Goal: Information Seeking & Learning: Learn about a topic

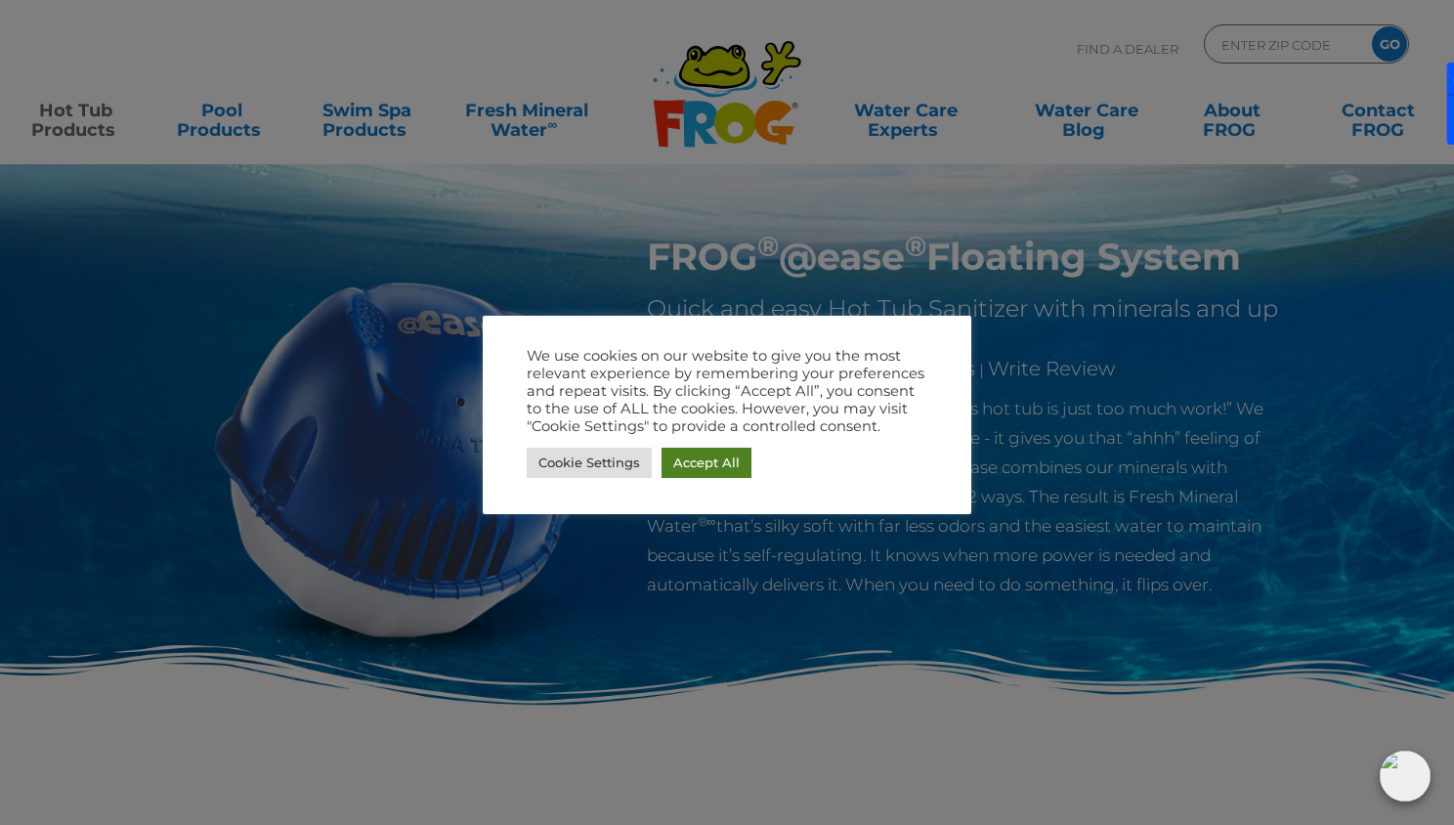
click at [702, 455] on link "Accept All" at bounding box center [706, 462] width 90 height 30
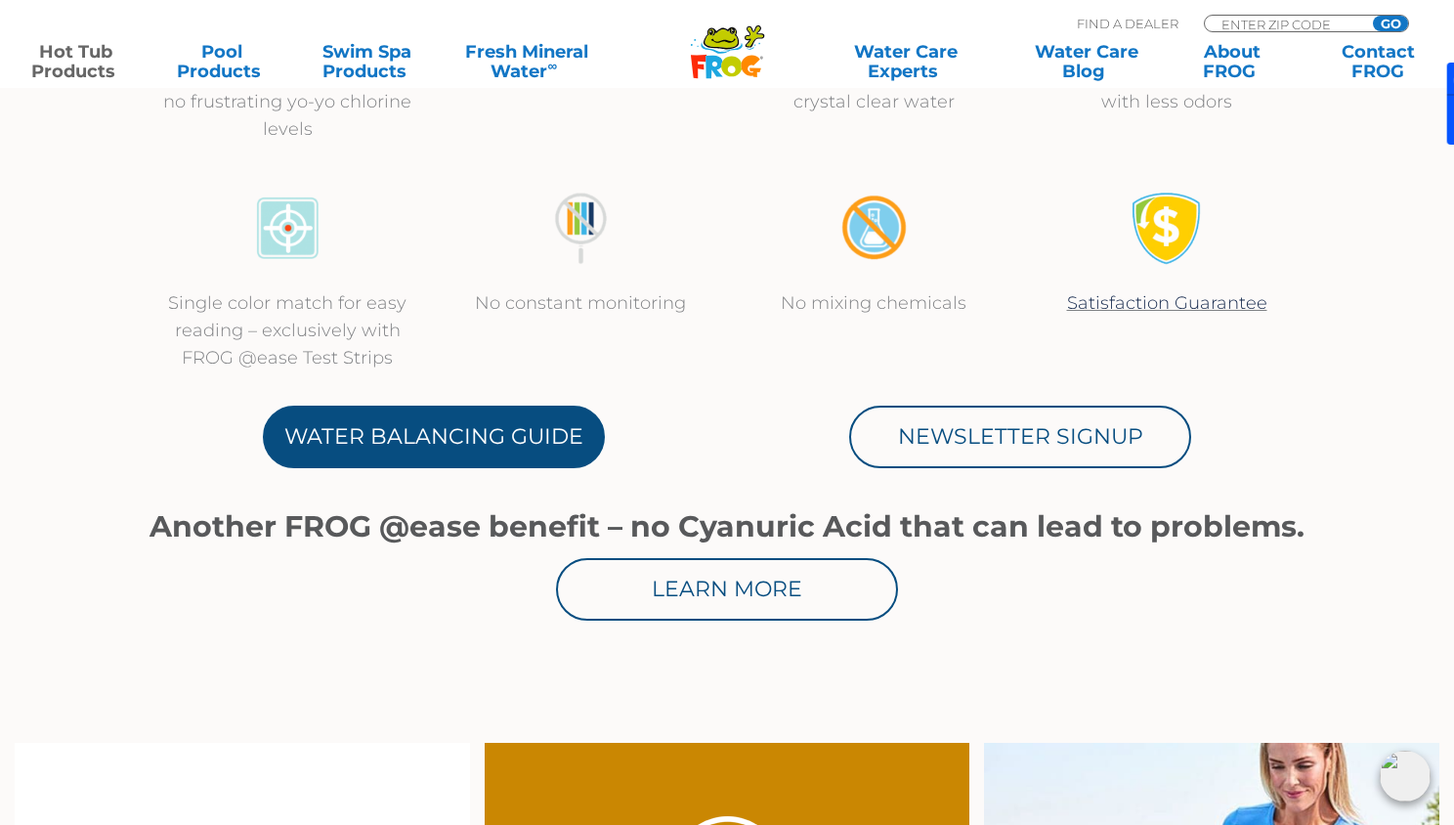
scroll to position [872, 0]
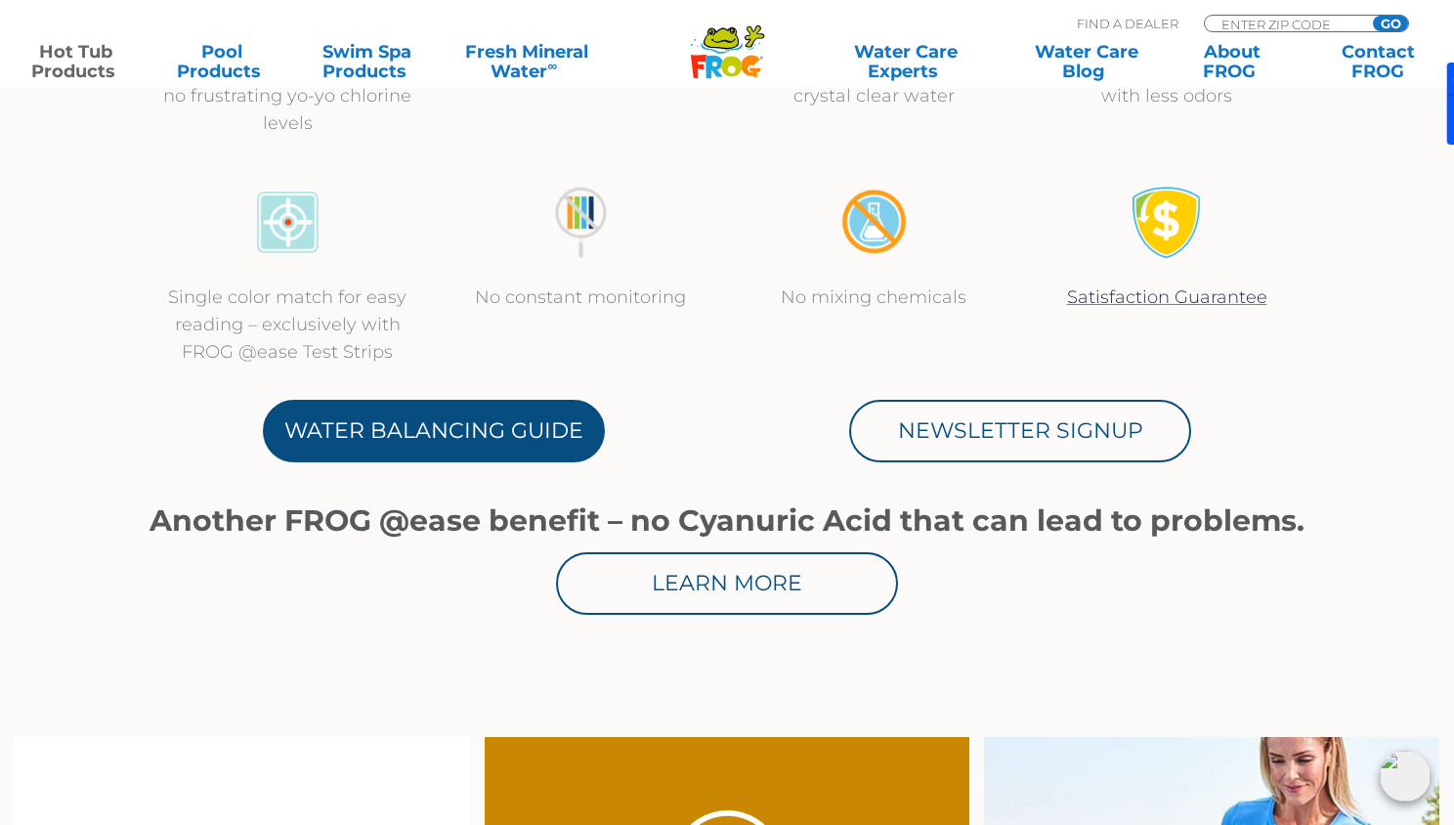
click at [466, 437] on link "Water Balancing Guide" at bounding box center [434, 431] width 342 height 63
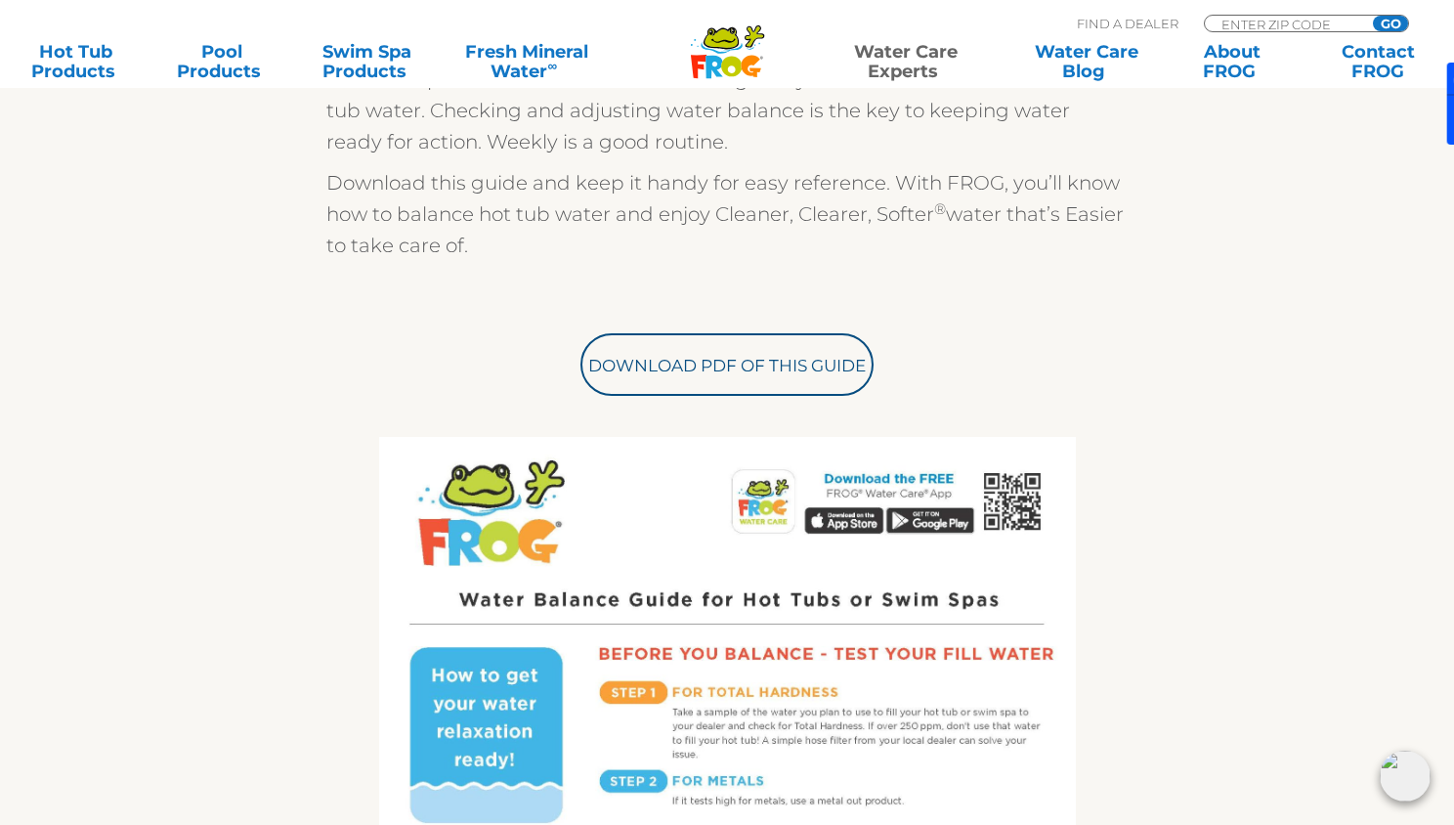
scroll to position [613, 0]
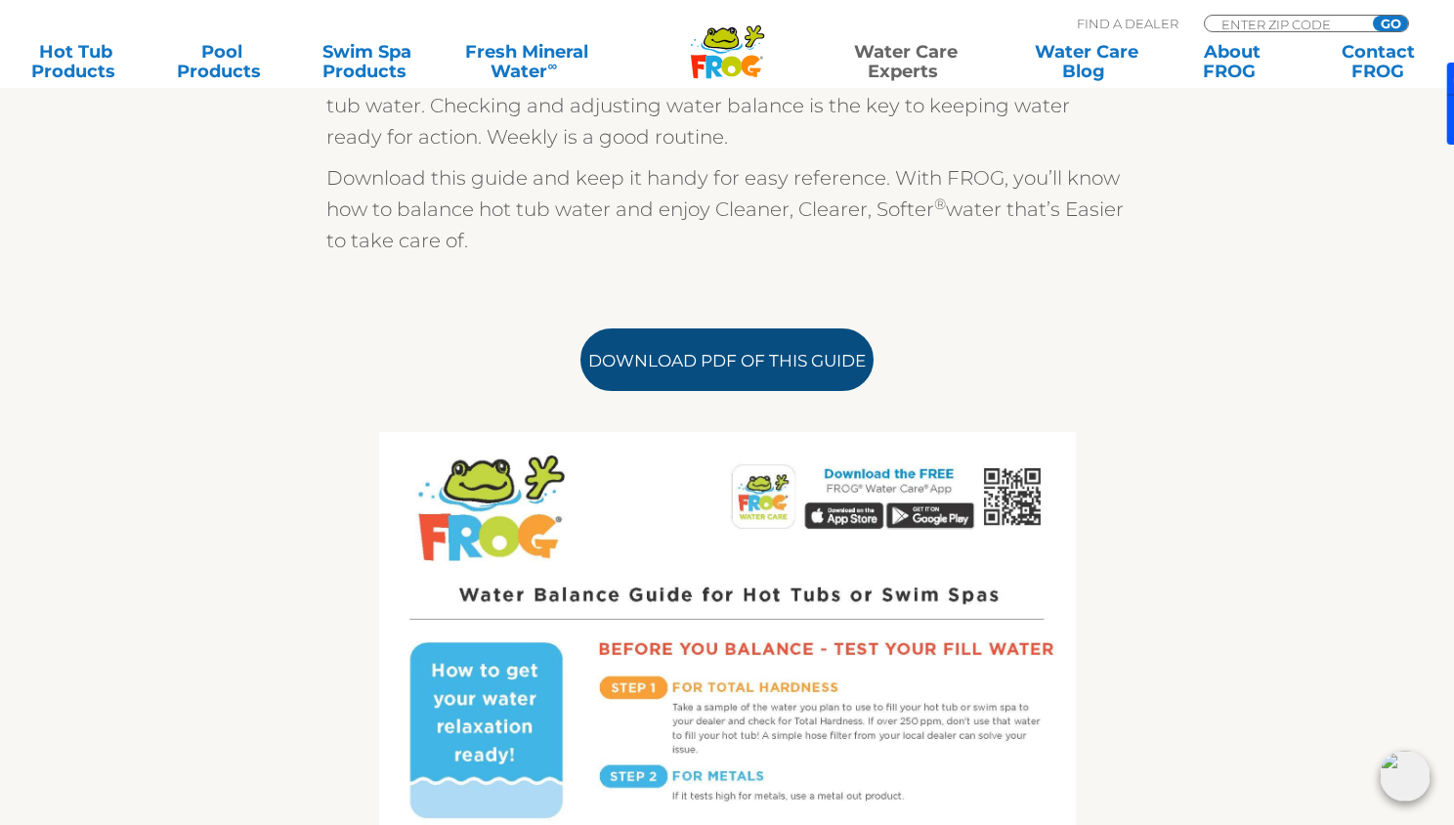
click at [745, 345] on link "Download PDF of this Guide" at bounding box center [726, 359] width 293 height 63
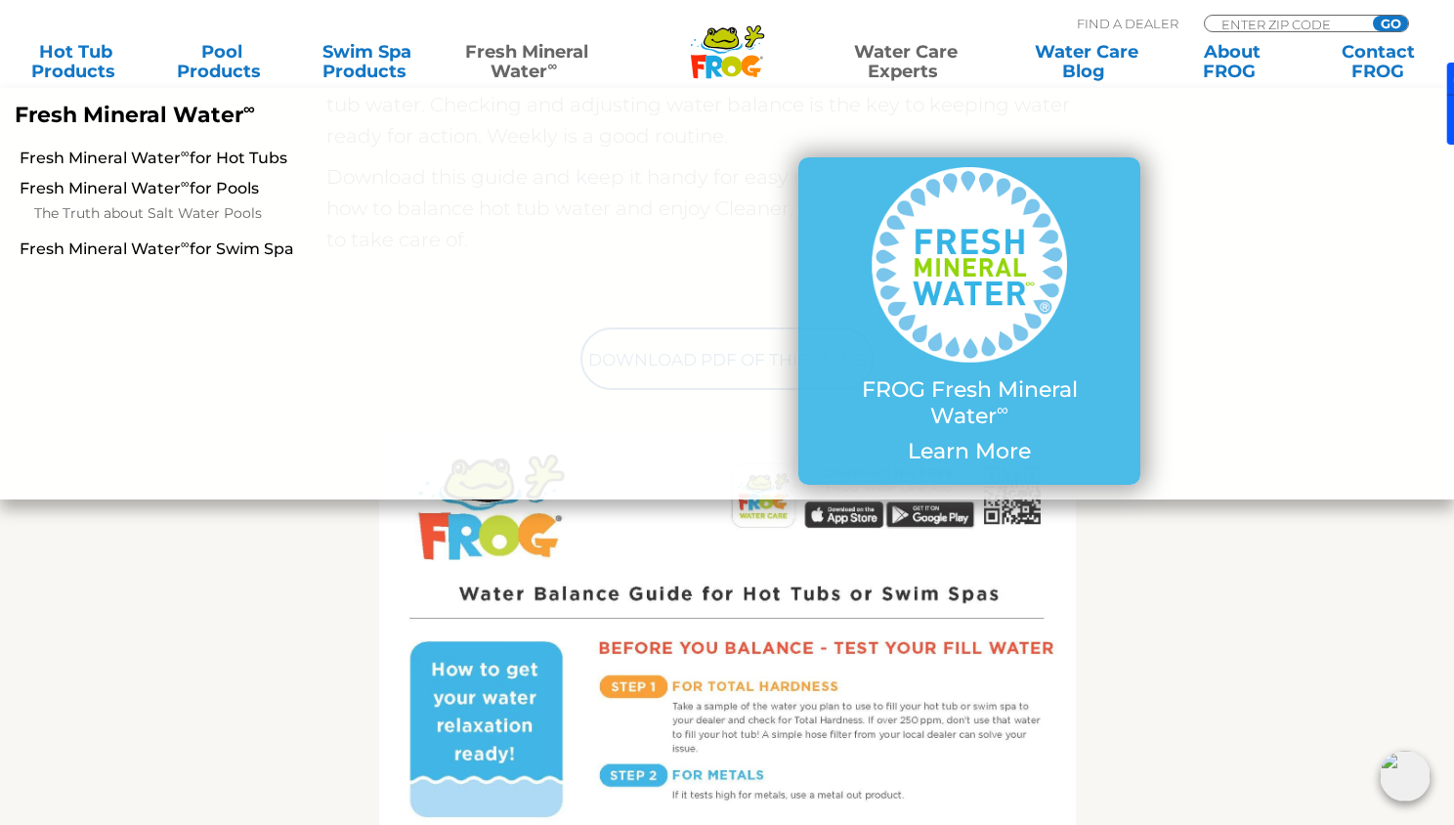
click at [506, 49] on link "Fresh Mineral Water ∞" at bounding box center [527, 61] width 142 height 39
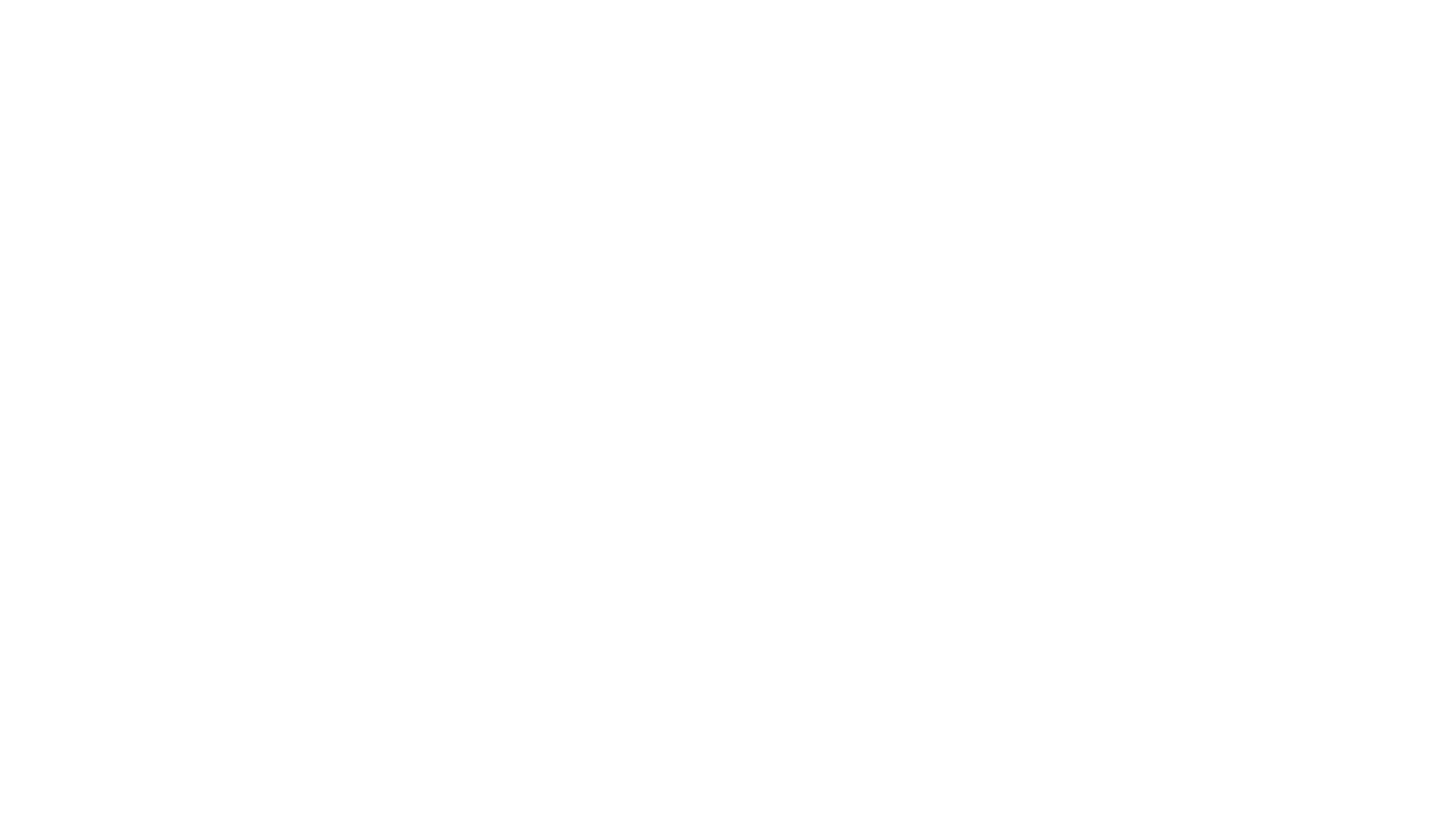
click at [0, 0] on html at bounding box center [0, 0] width 0 height 0
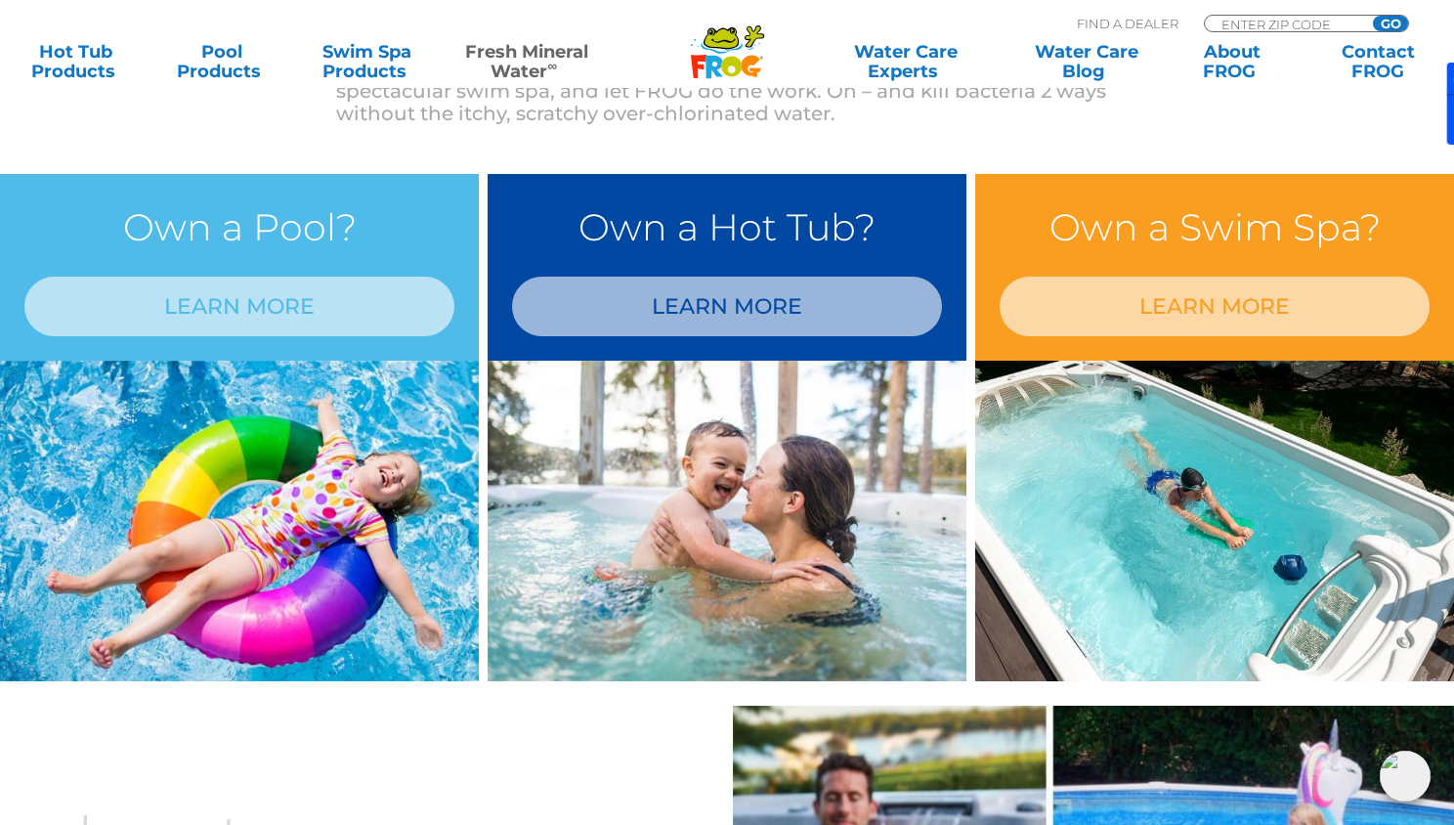
scroll to position [1608, 0]
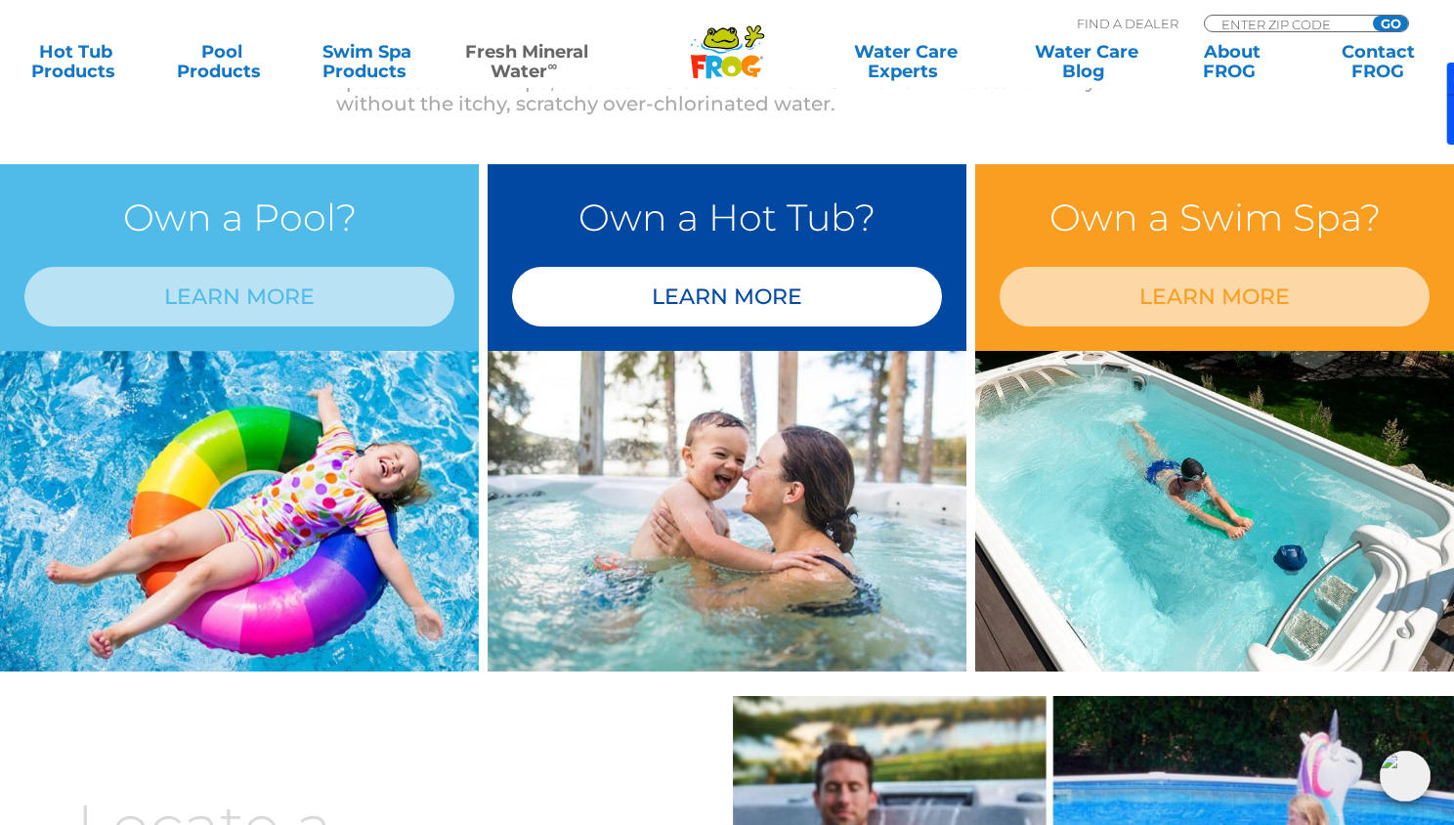
click at [745, 296] on link "LEARN MORE" at bounding box center [727, 297] width 430 height 60
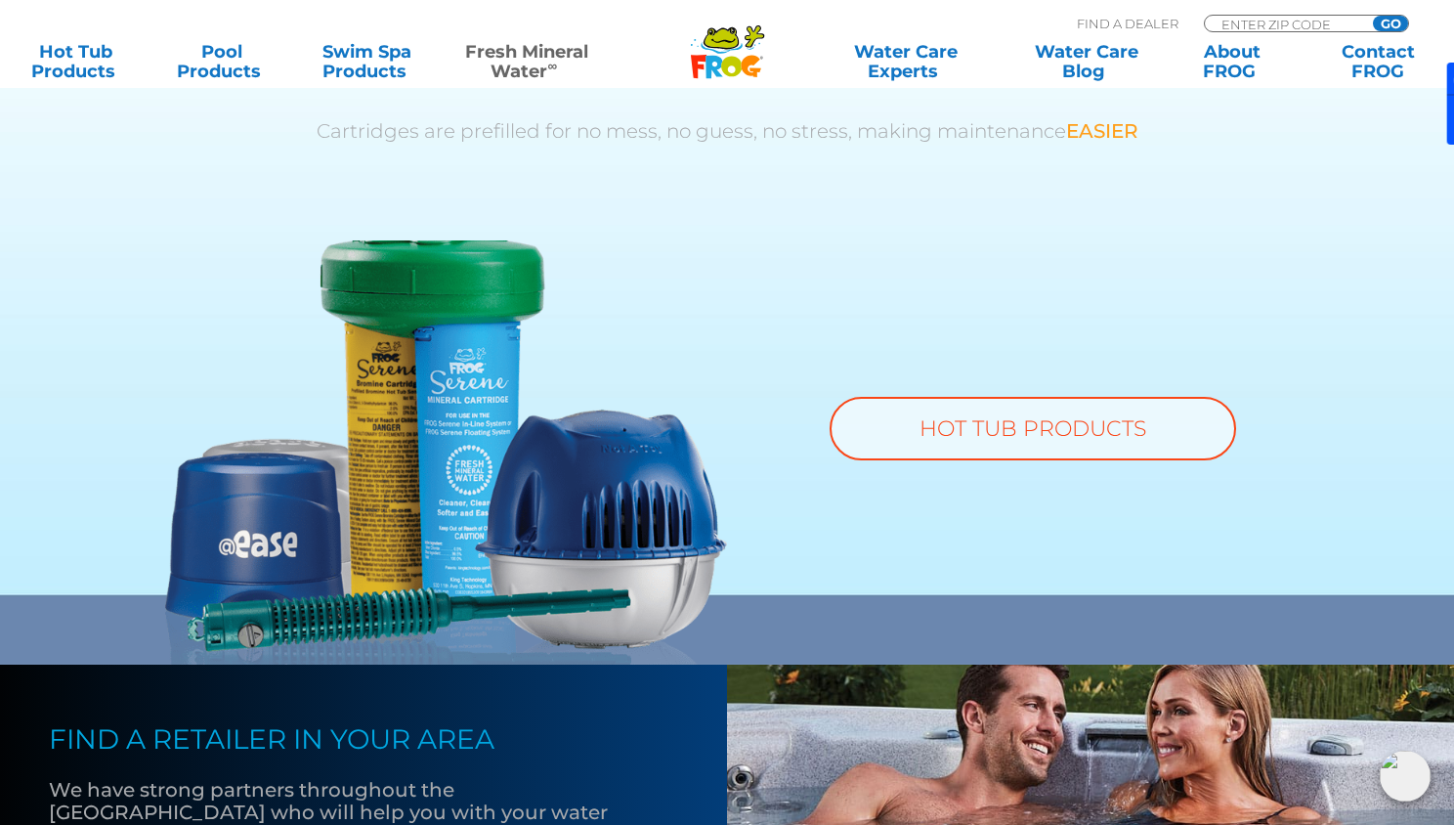
scroll to position [1350, 0]
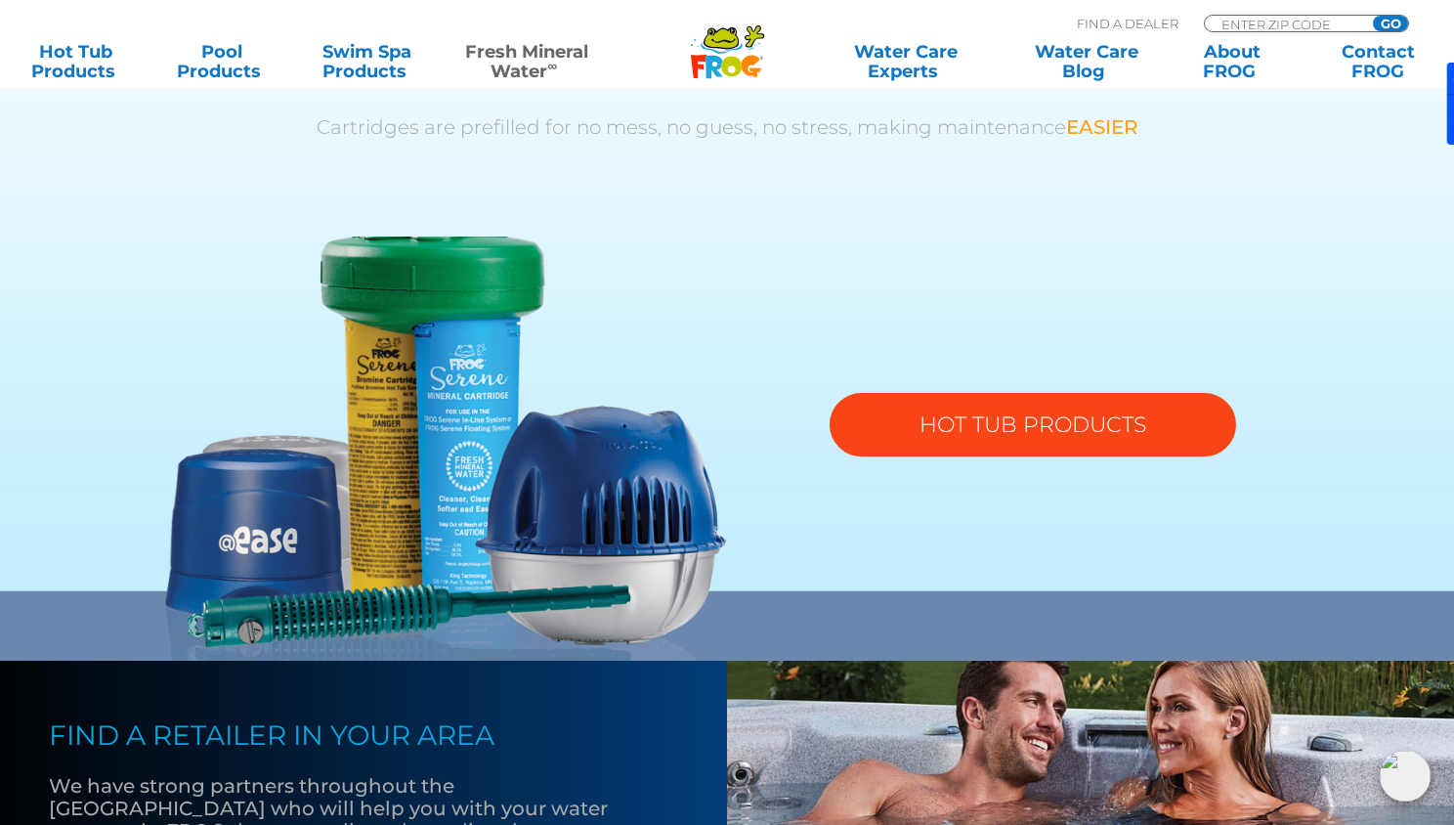
click at [1136, 411] on link "HOT TUB PRODUCTS" at bounding box center [1033, 425] width 406 height 64
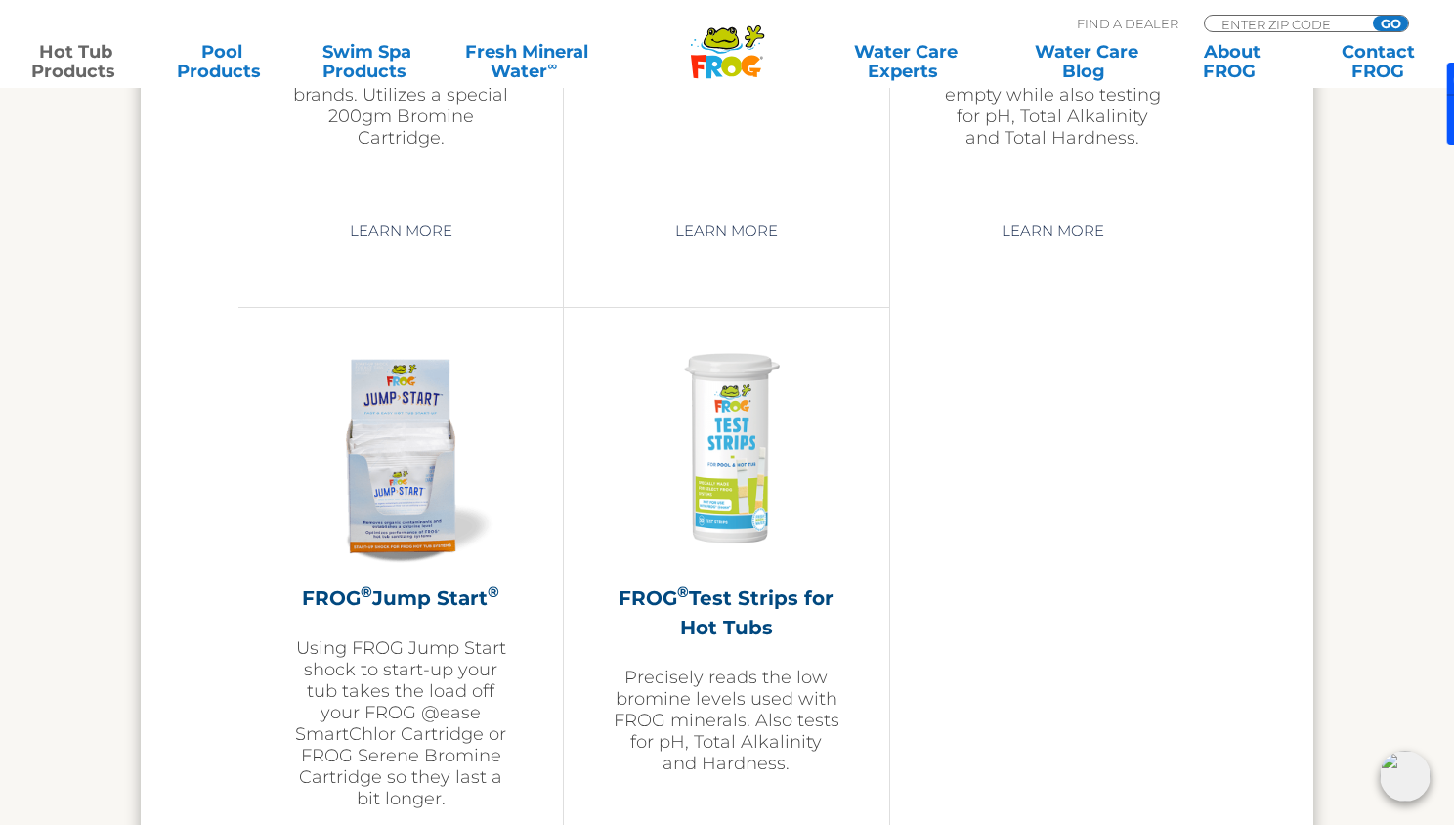
scroll to position [4572, 0]
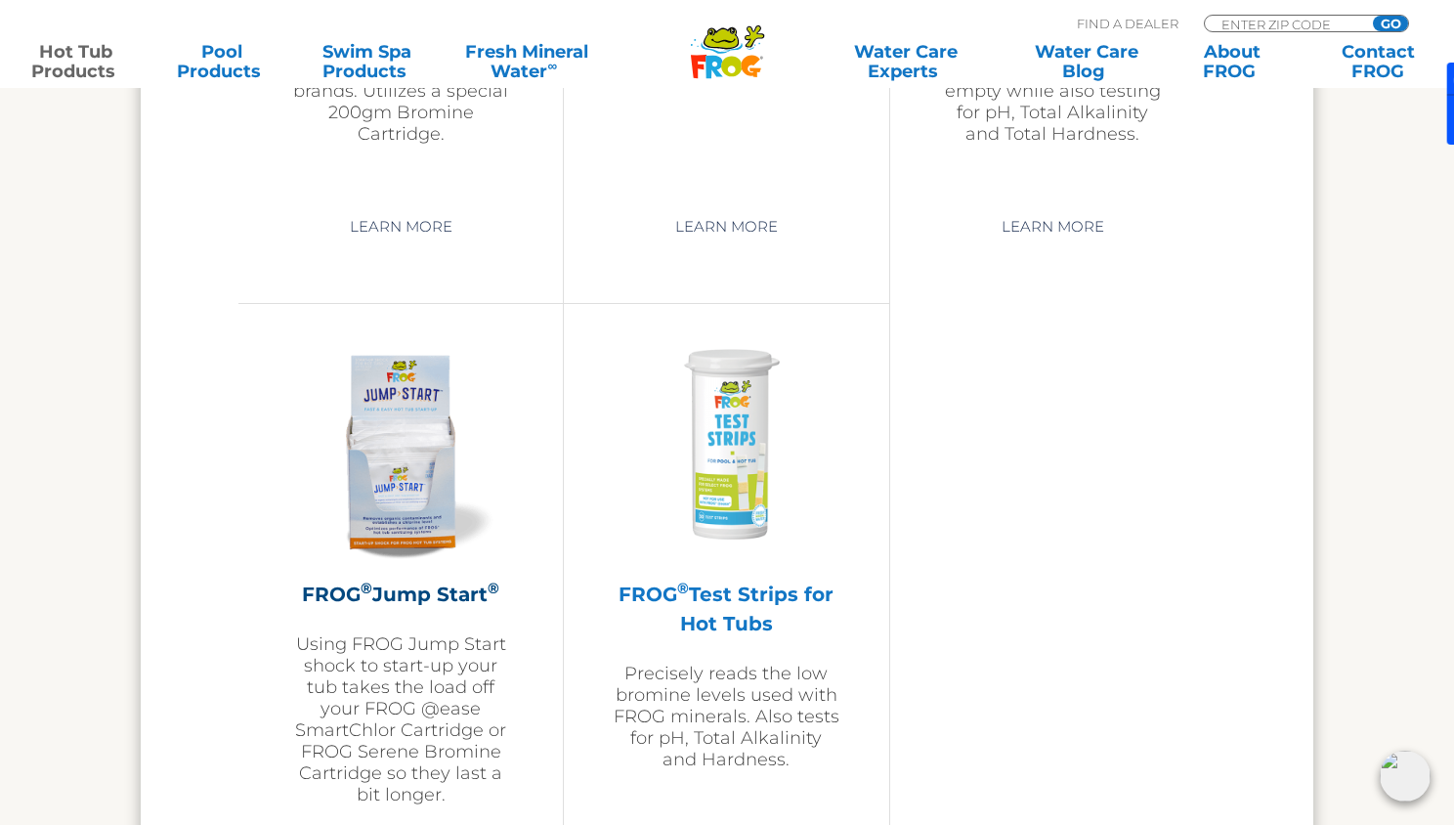
click at [744, 450] on img at bounding box center [726, 446] width 227 height 227
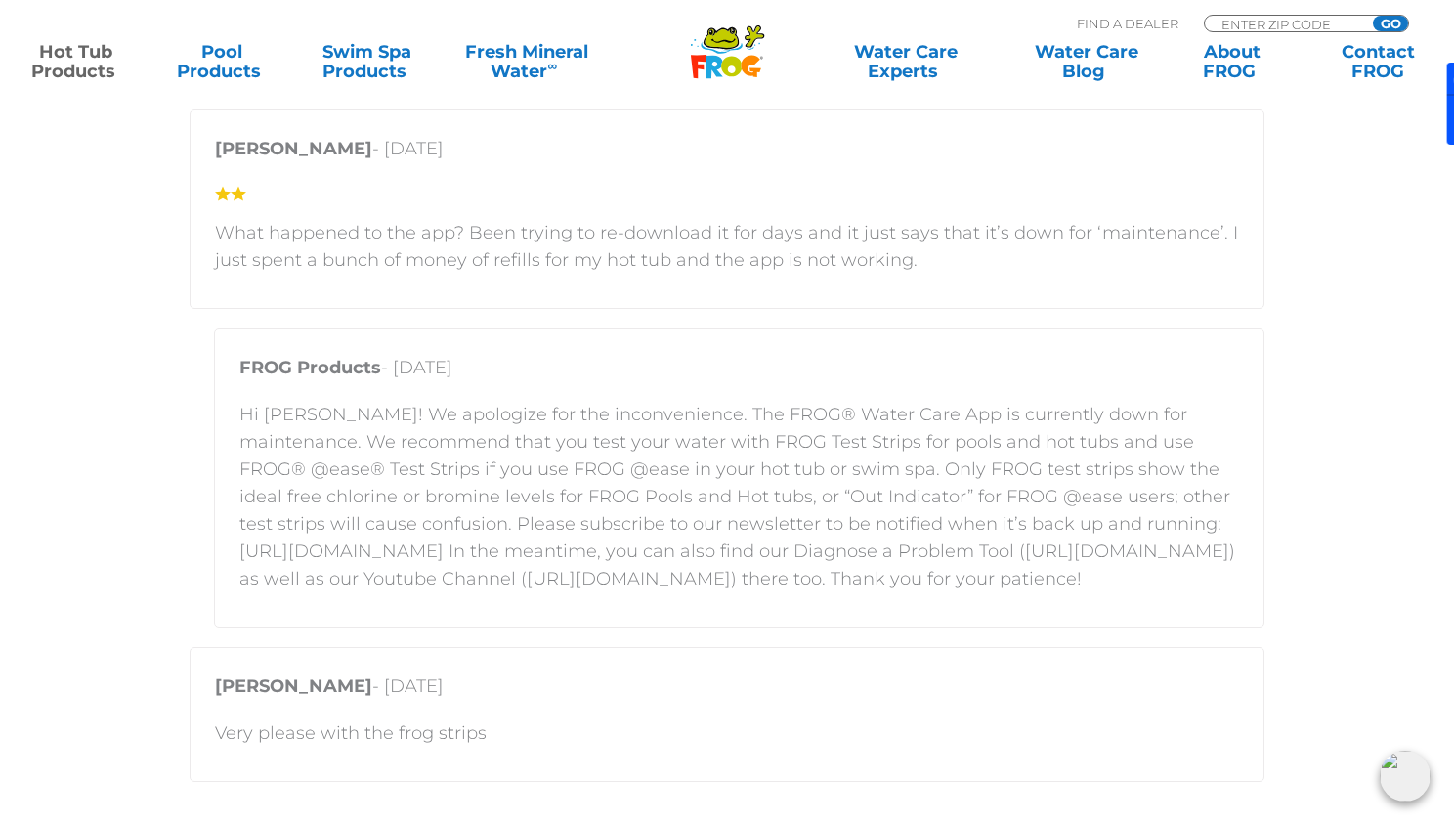
scroll to position [2538, 0]
